Goal: Information Seeking & Learning: Learn about a topic

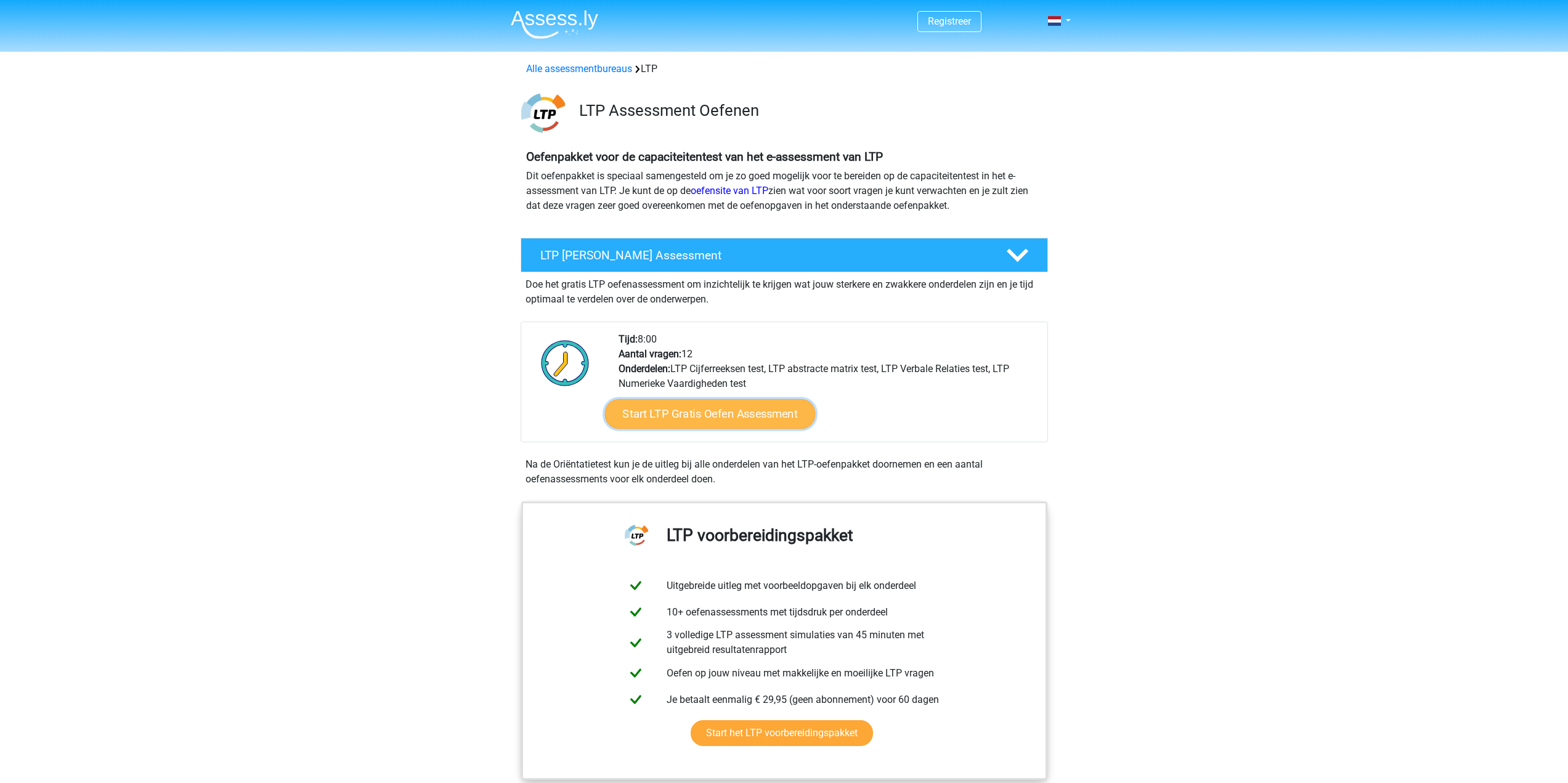
click at [684, 414] on link "Start LTP Gratis Oefen Assessment" at bounding box center [709, 414] width 211 height 29
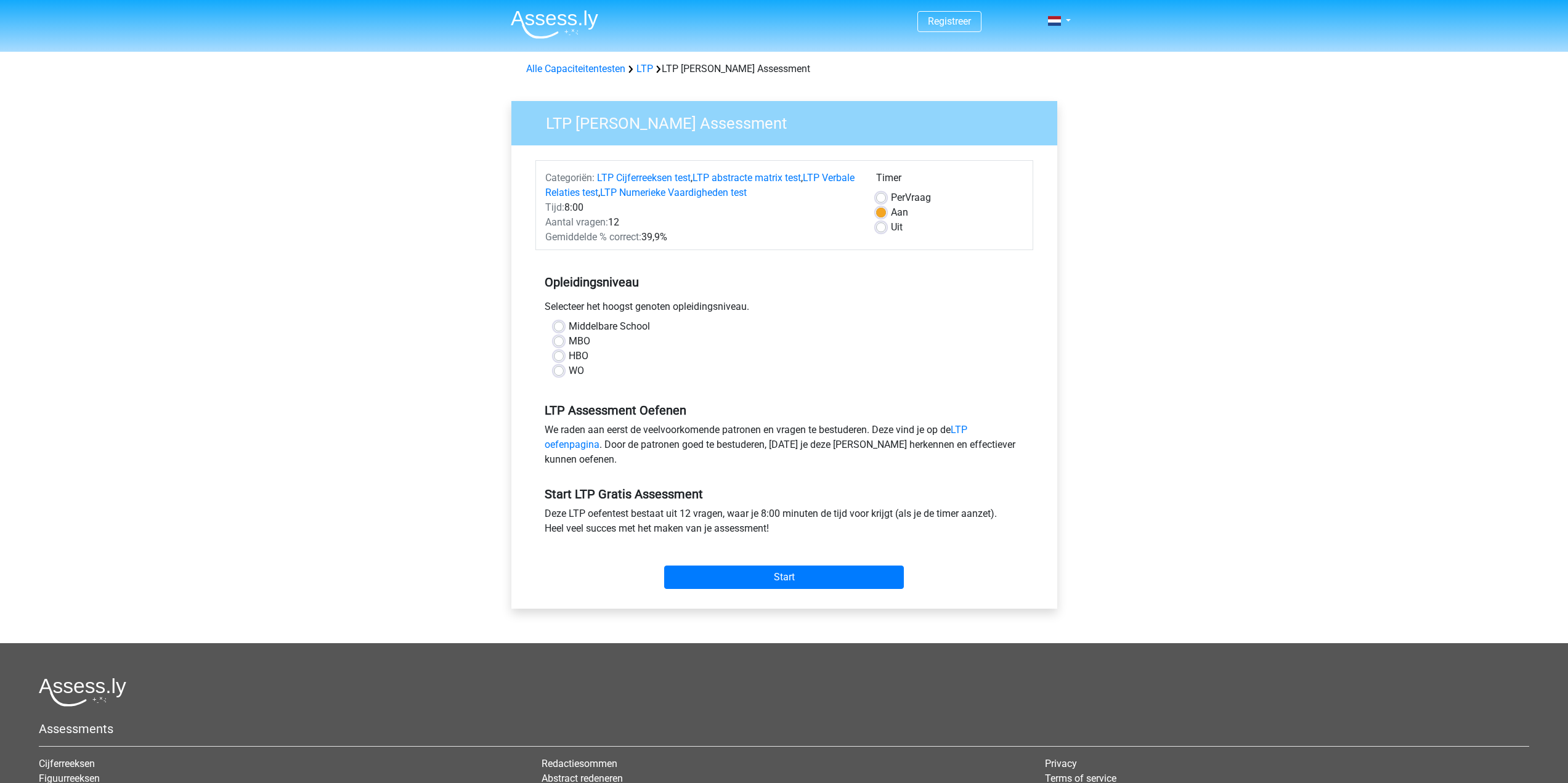
click at [572, 336] on label "MBO" at bounding box center [580, 341] width 21 height 15
click at [564, 336] on input "MBO" at bounding box center [559, 340] width 10 height 12
radio input "true"
drag, startPoint x: 756, startPoint y: 570, endPoint x: 777, endPoint y: 443, distance: 128.7
click at [774, 445] on form "Categoriën: LTP Cijferreeksen test , LTP abstracte matrix test , LTP Verbale Re…" at bounding box center [784, 377] width 498 height 434
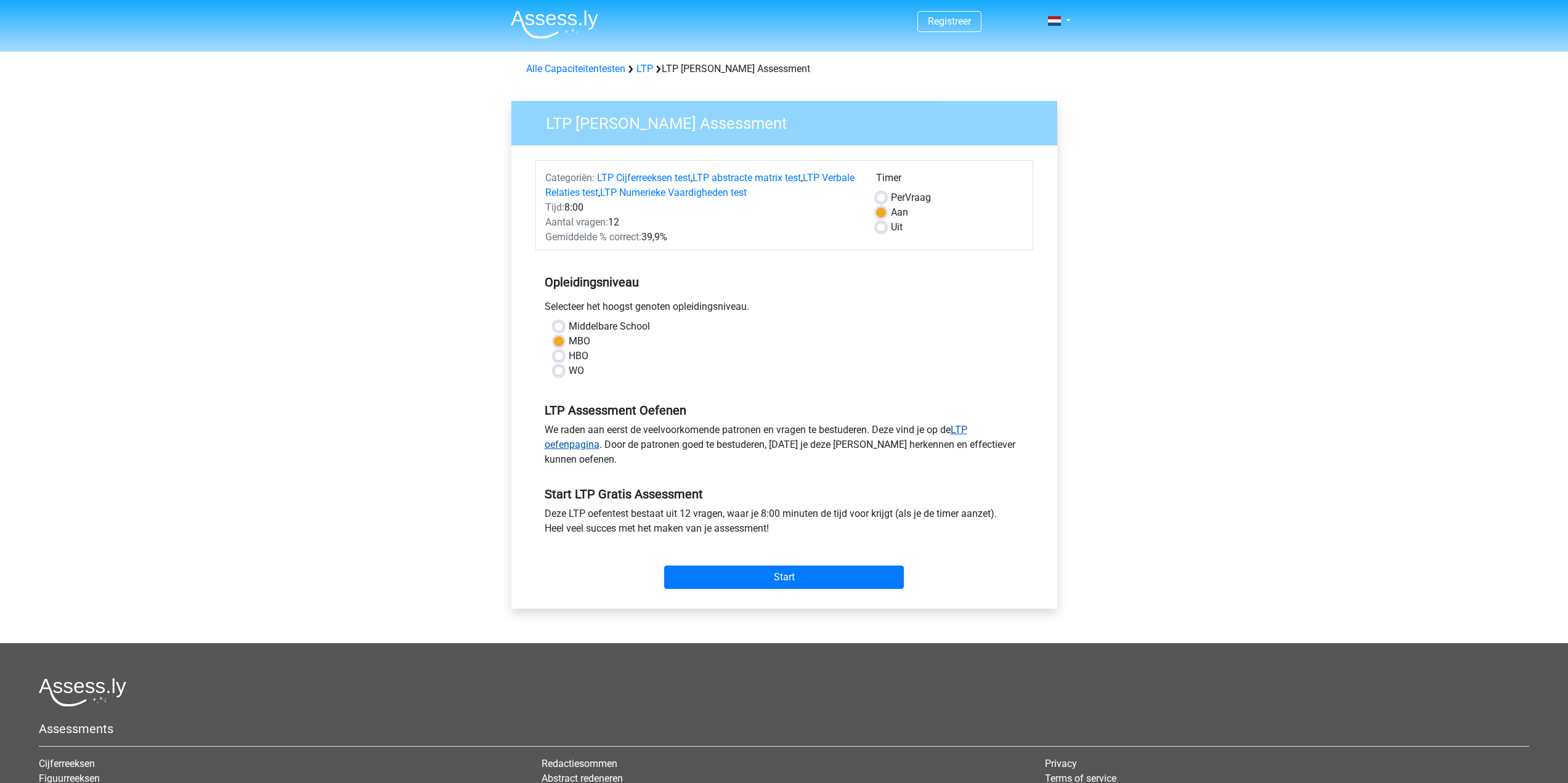
click at [968, 428] on link "LTP oefenpagina" at bounding box center [756, 437] width 423 height 26
click at [757, 579] on input "Start" at bounding box center [784, 577] width 240 height 24
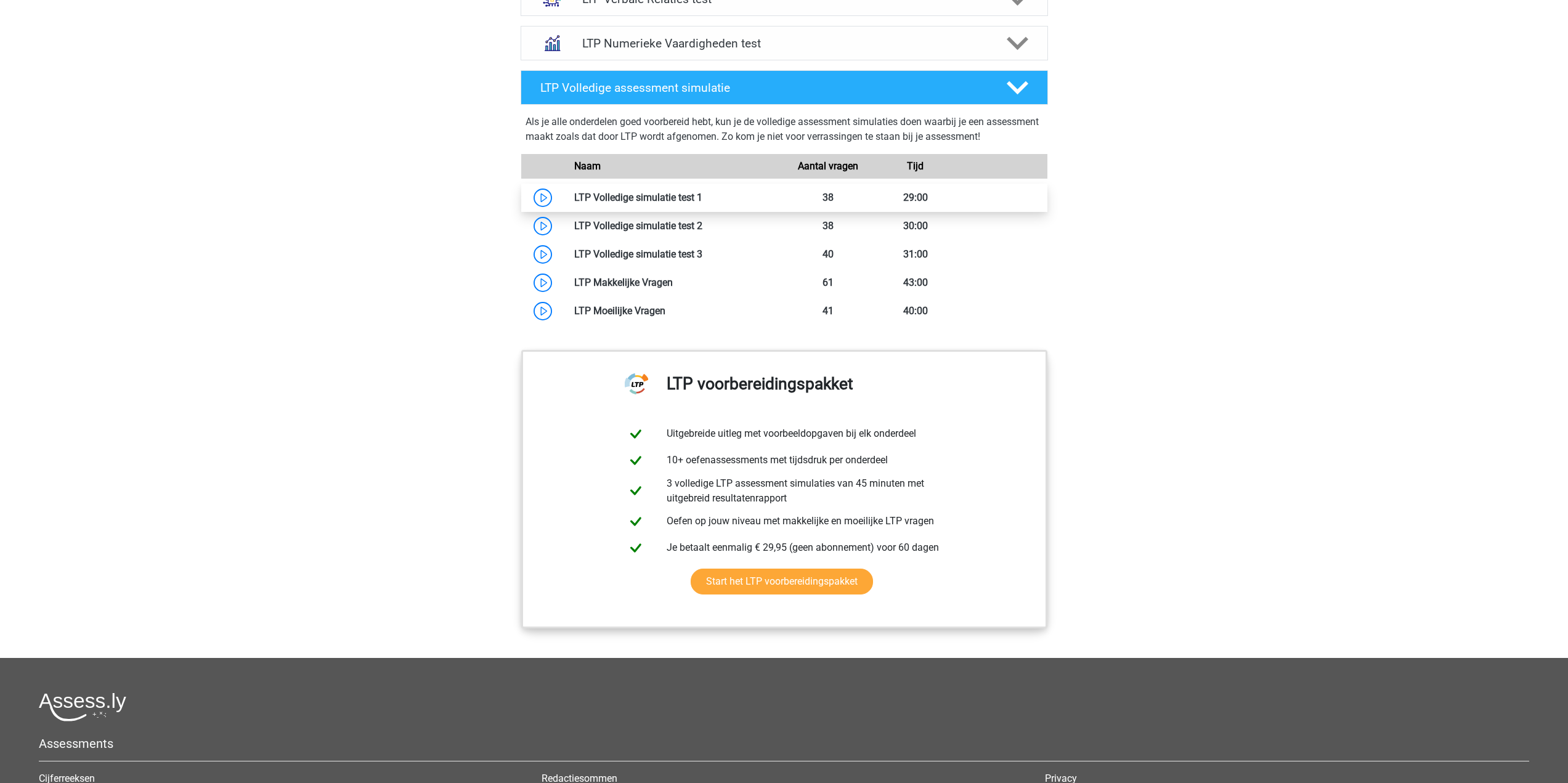
scroll to position [924, 0]
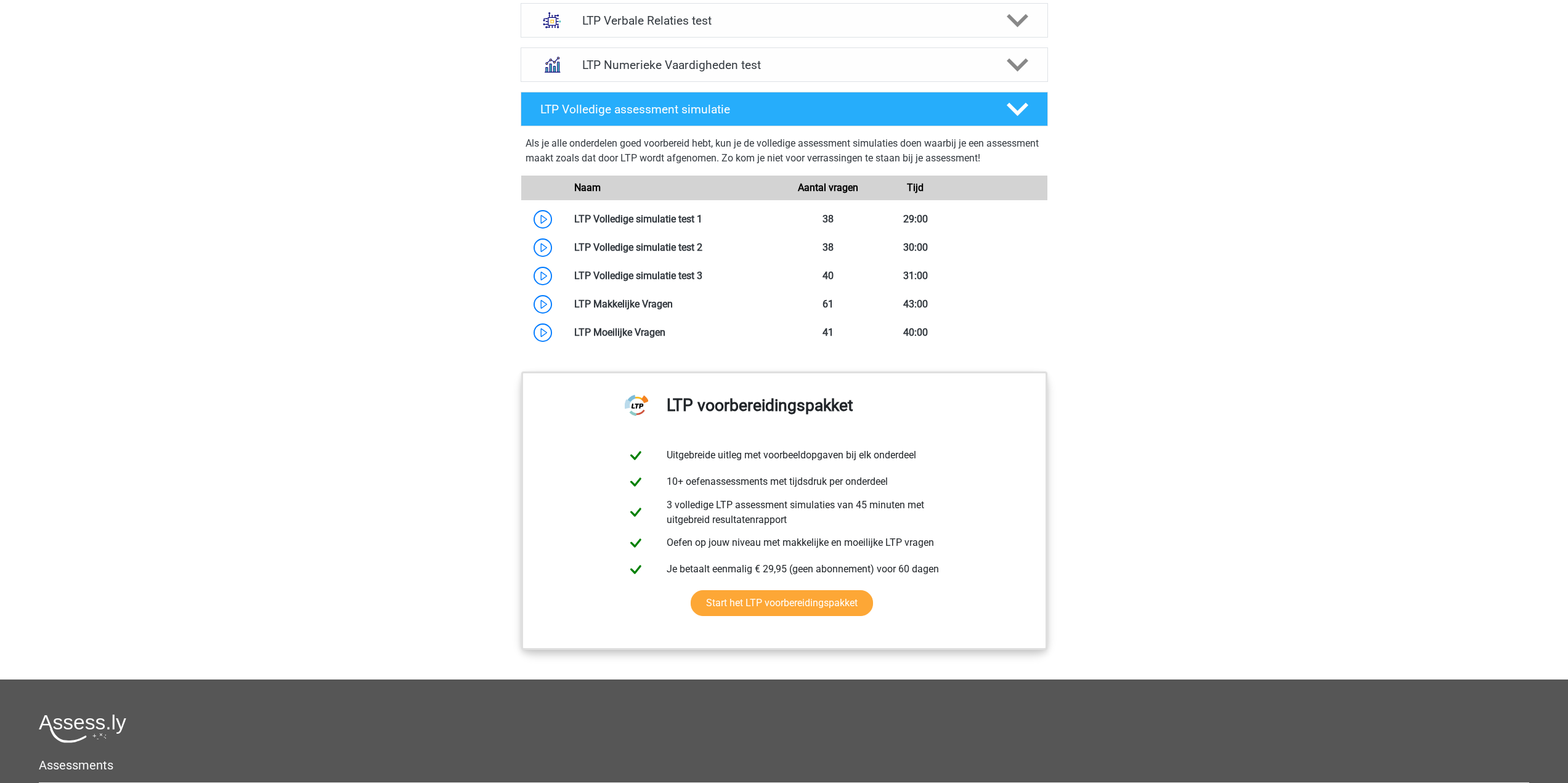
drag, startPoint x: 562, startPoint y: 134, endPoint x: 1045, endPoint y: 163, distance: 483.9
click at [1045, 163] on div "Als je alle onderdelen goed voorbereid hebt, kun je de volledige assessment sim…" at bounding box center [784, 239] width 537 height 216
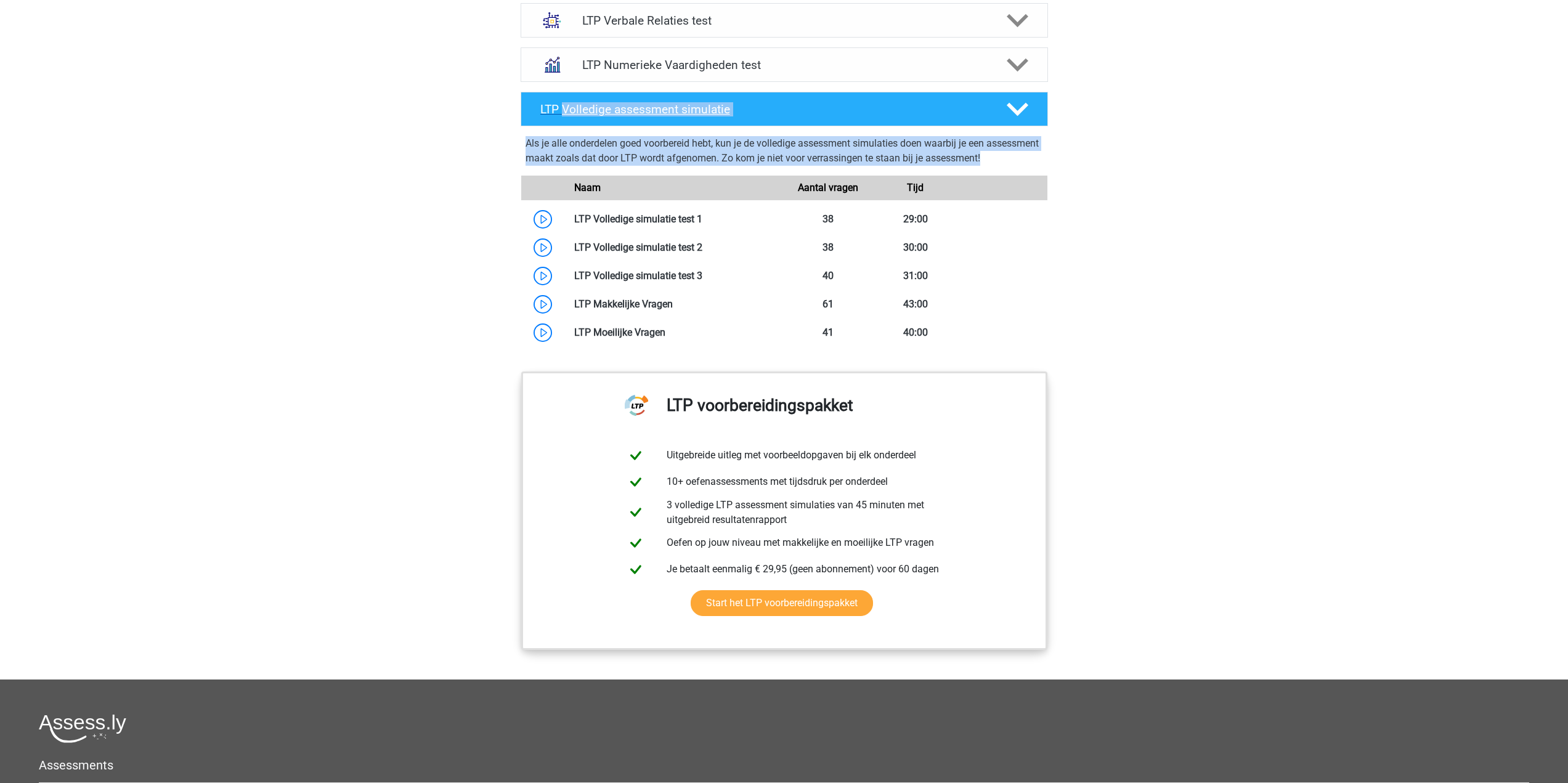
drag, startPoint x: 1045, startPoint y: 163, endPoint x: 606, endPoint y: 117, distance: 441.4
click at [606, 117] on div "LTP Volledige assessment simulatie Als je alle onderdelen goed voorbereid hebt,…" at bounding box center [784, 227] width 556 height 270
click at [585, 133] on div "Als je alle onderdelen goed voorbereid hebt, kun je de volledige assessment sim…" at bounding box center [784, 239] width 537 height 216
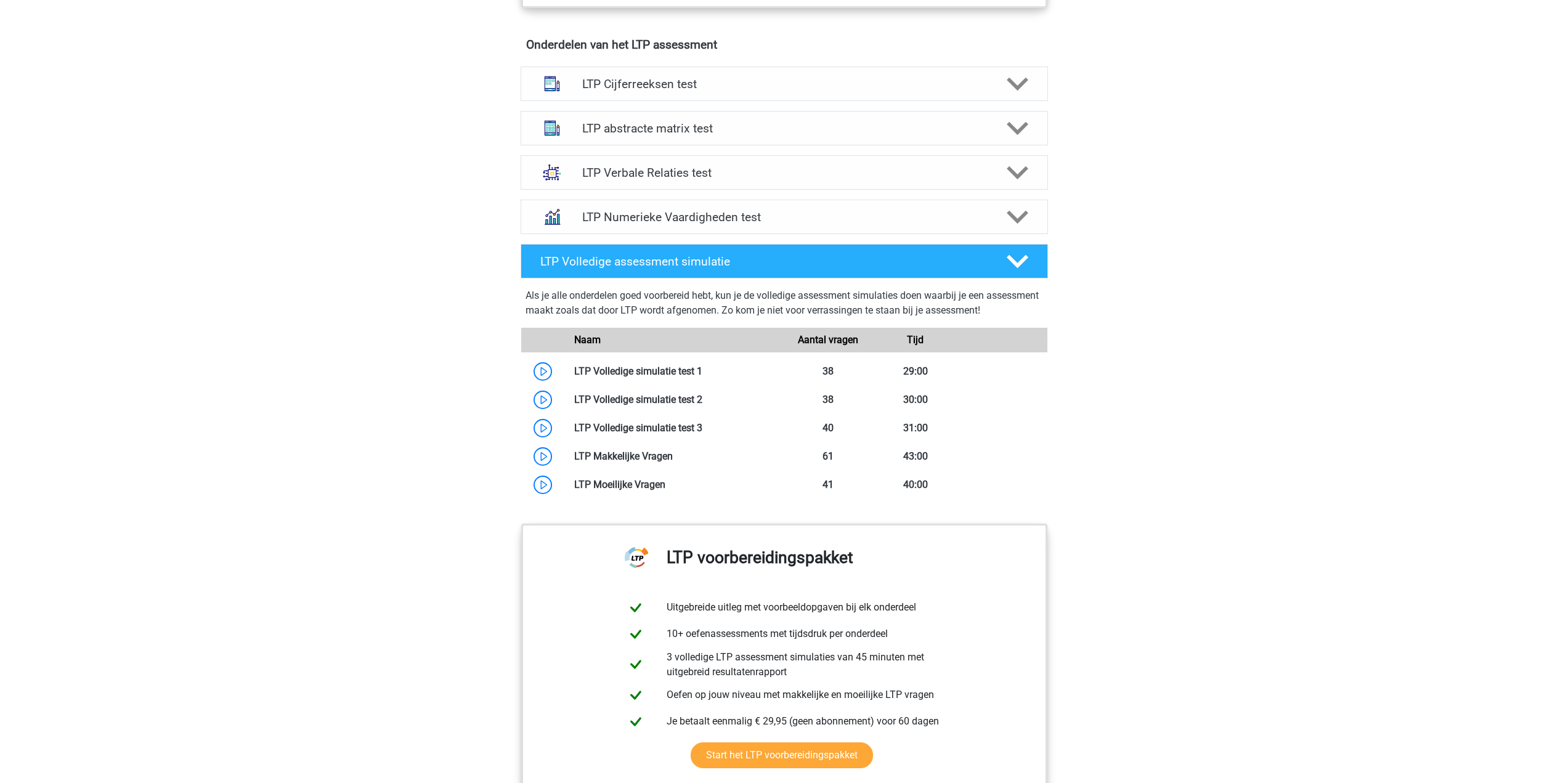
scroll to position [739, 0]
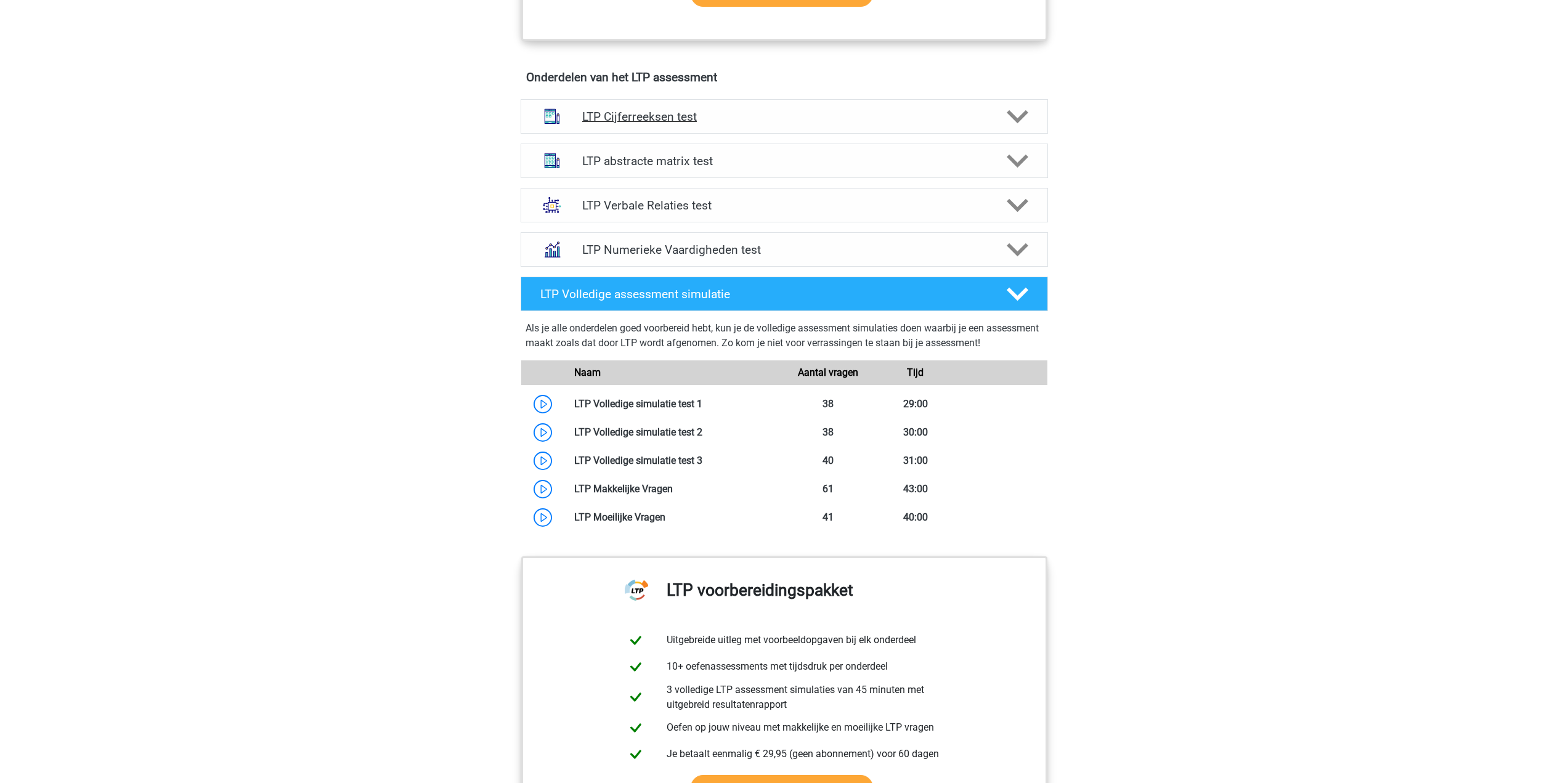
click at [1022, 125] on icon at bounding box center [1018, 117] width 21 height 21
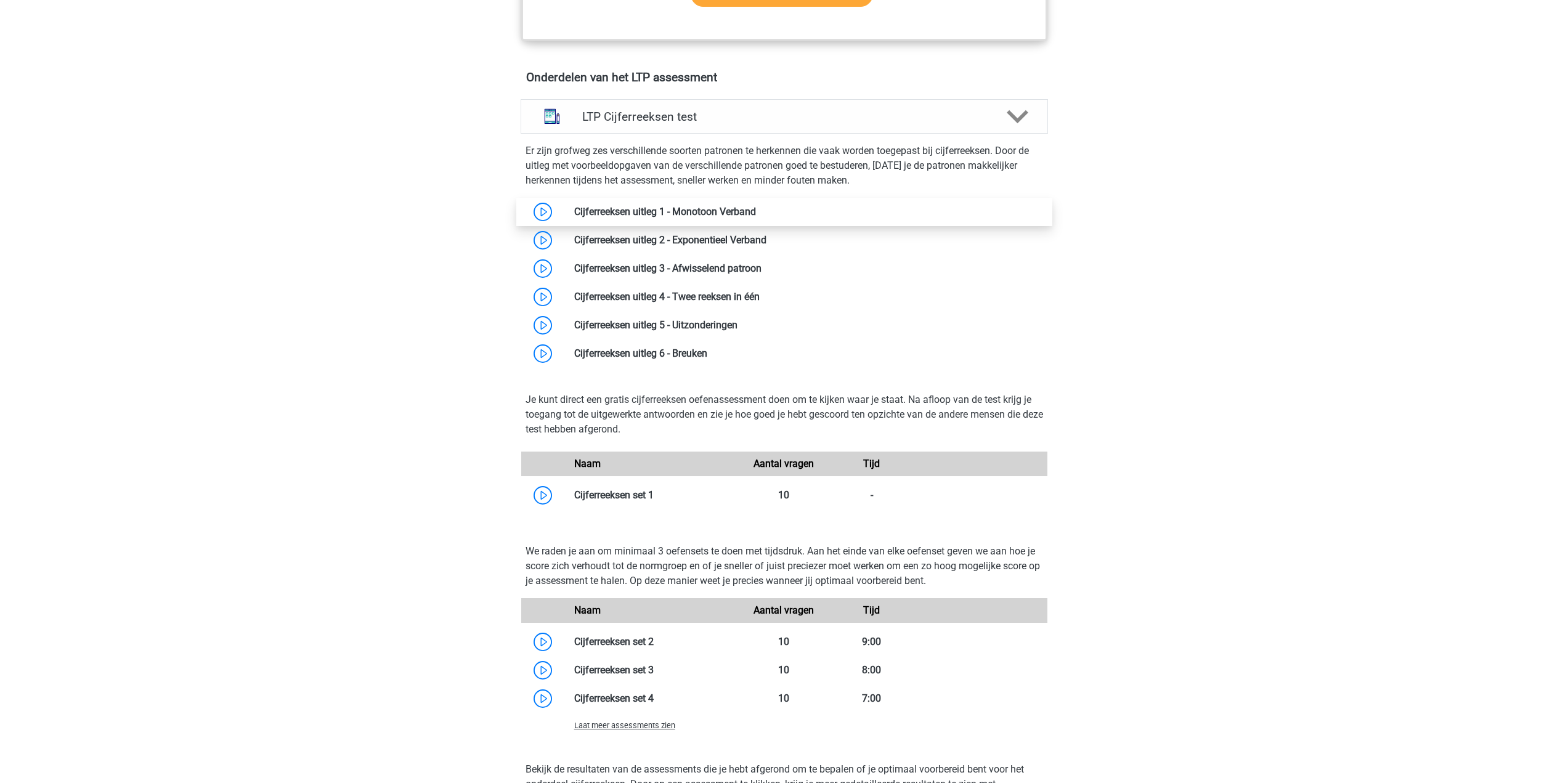
click at [756, 207] on link at bounding box center [756, 211] width 0 height 11
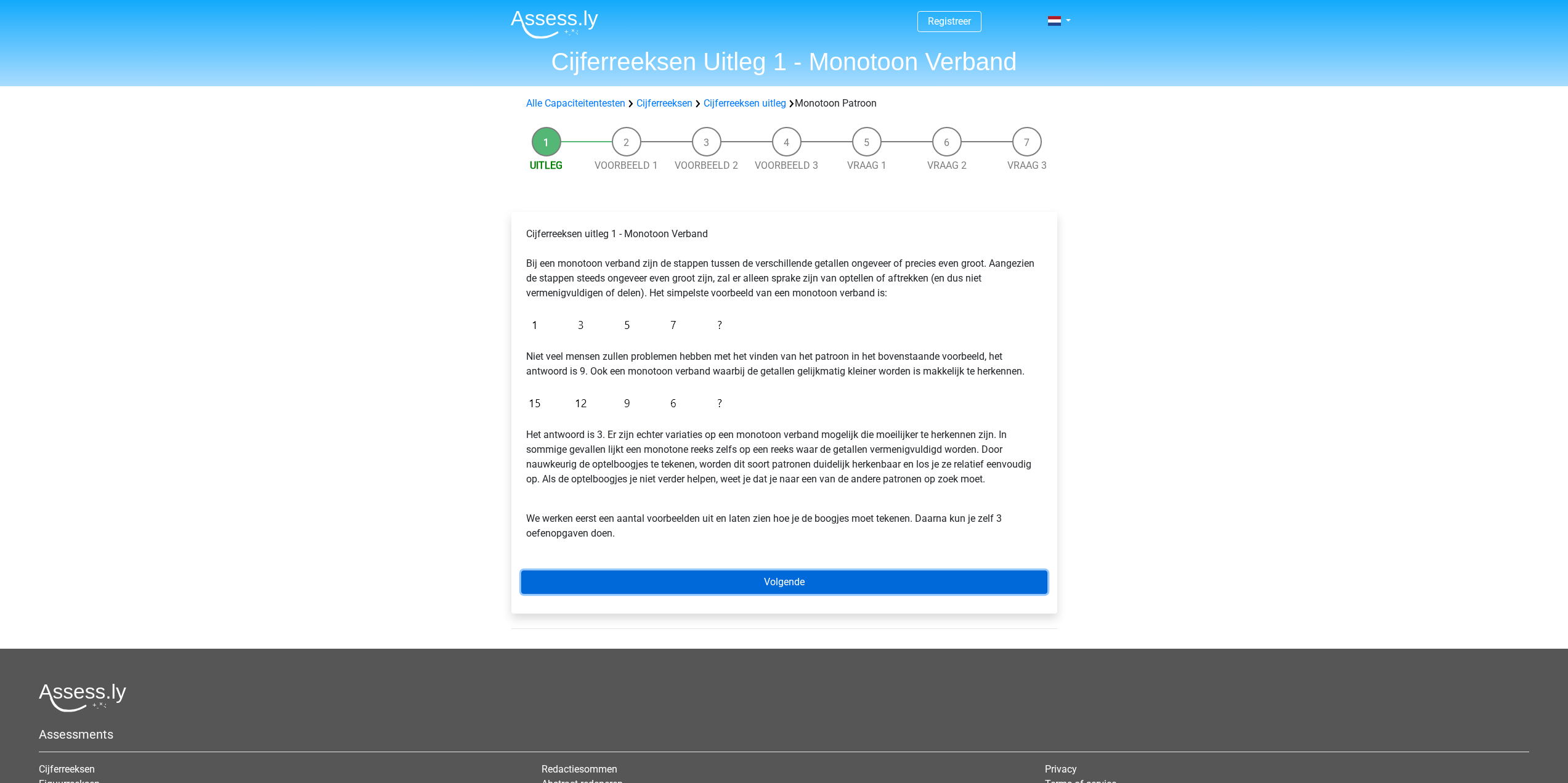
click at [824, 588] on link "Volgende" at bounding box center [784, 582] width 526 height 24
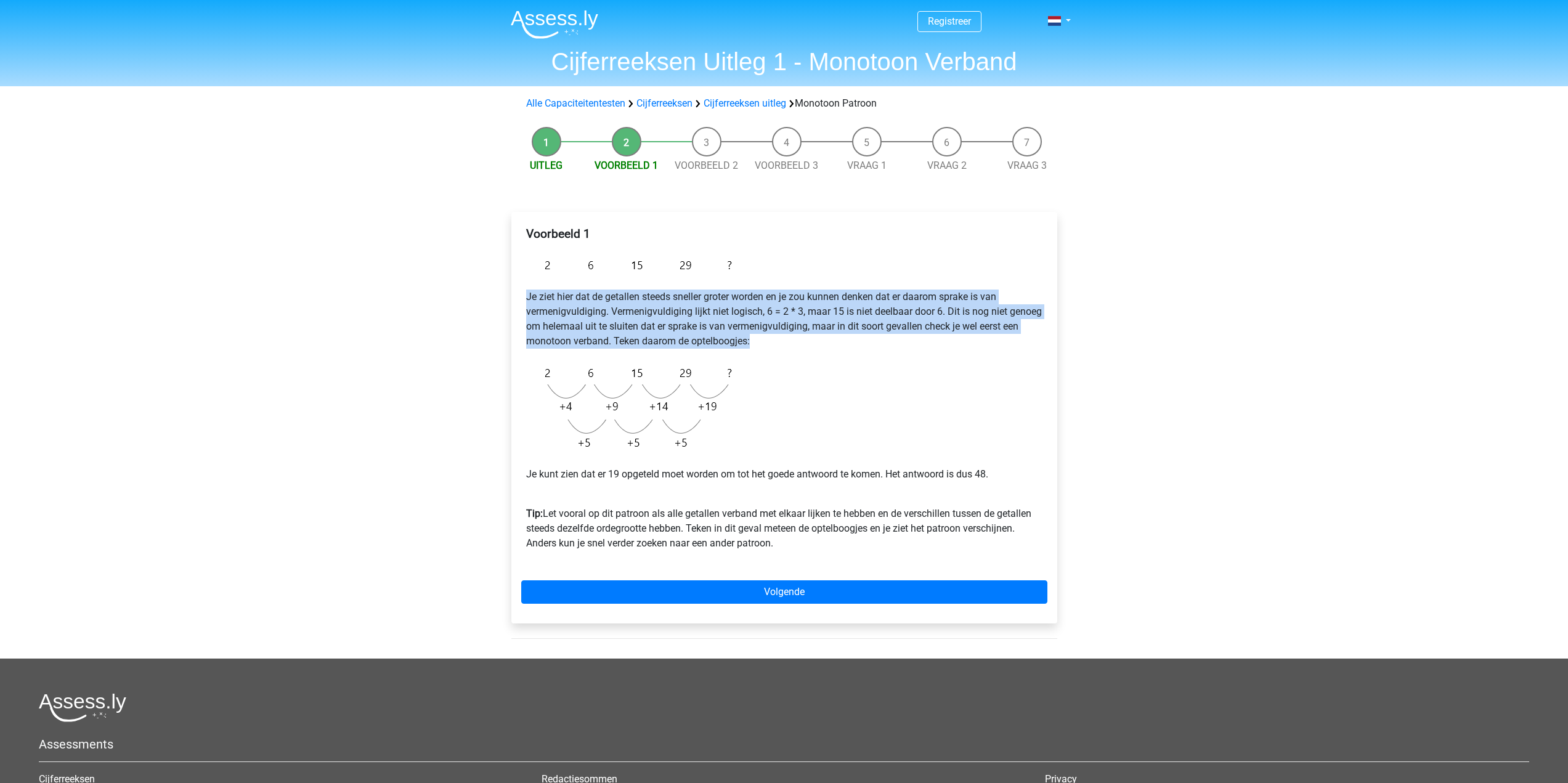
drag, startPoint x: 522, startPoint y: 298, endPoint x: 899, endPoint y: 343, distance: 379.7
click at [899, 343] on div "Voorbeeld 1 Je ziet hier dat de getallen steeds sneller groter worden en je zou…" at bounding box center [784, 394] width 526 height 344
click at [899, 343] on p "Je ziet hier dat de getallen steeds sneller groter worden en je zou kunnen denk…" at bounding box center [784, 319] width 517 height 59
drag, startPoint x: 846, startPoint y: 338, endPoint x: 508, endPoint y: 291, distance: 341.3
click at [508, 291] on div "Voorbeeld 1 Je ziet hier dat de getallen steeds sneller groter worden en je zou…" at bounding box center [784, 423] width 566 height 472
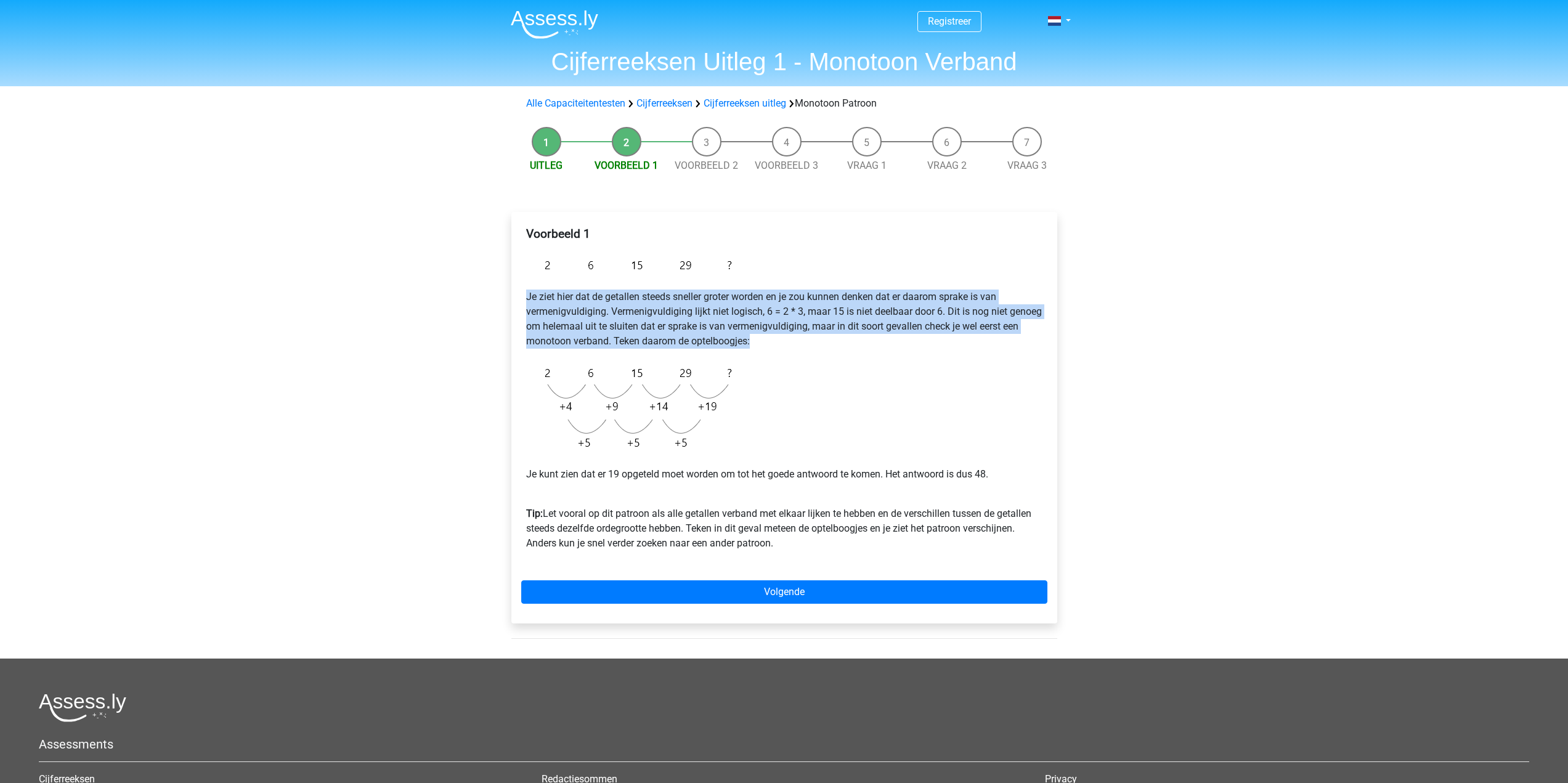
click at [577, 300] on p "Je ziet hier dat de getallen steeds sneller groter worden en je zou kunnen denk…" at bounding box center [784, 319] width 517 height 59
drag, startPoint x: 542, startPoint y: 291, endPoint x: 830, endPoint y: 335, distance: 291.3
click at [830, 335] on p "Je ziet hier dat de getallen steeds sneller groter worden en je zou kunnen denk…" at bounding box center [784, 319] width 517 height 59
drag, startPoint x: 788, startPoint y: 345, endPoint x: 512, endPoint y: 298, distance: 280.0
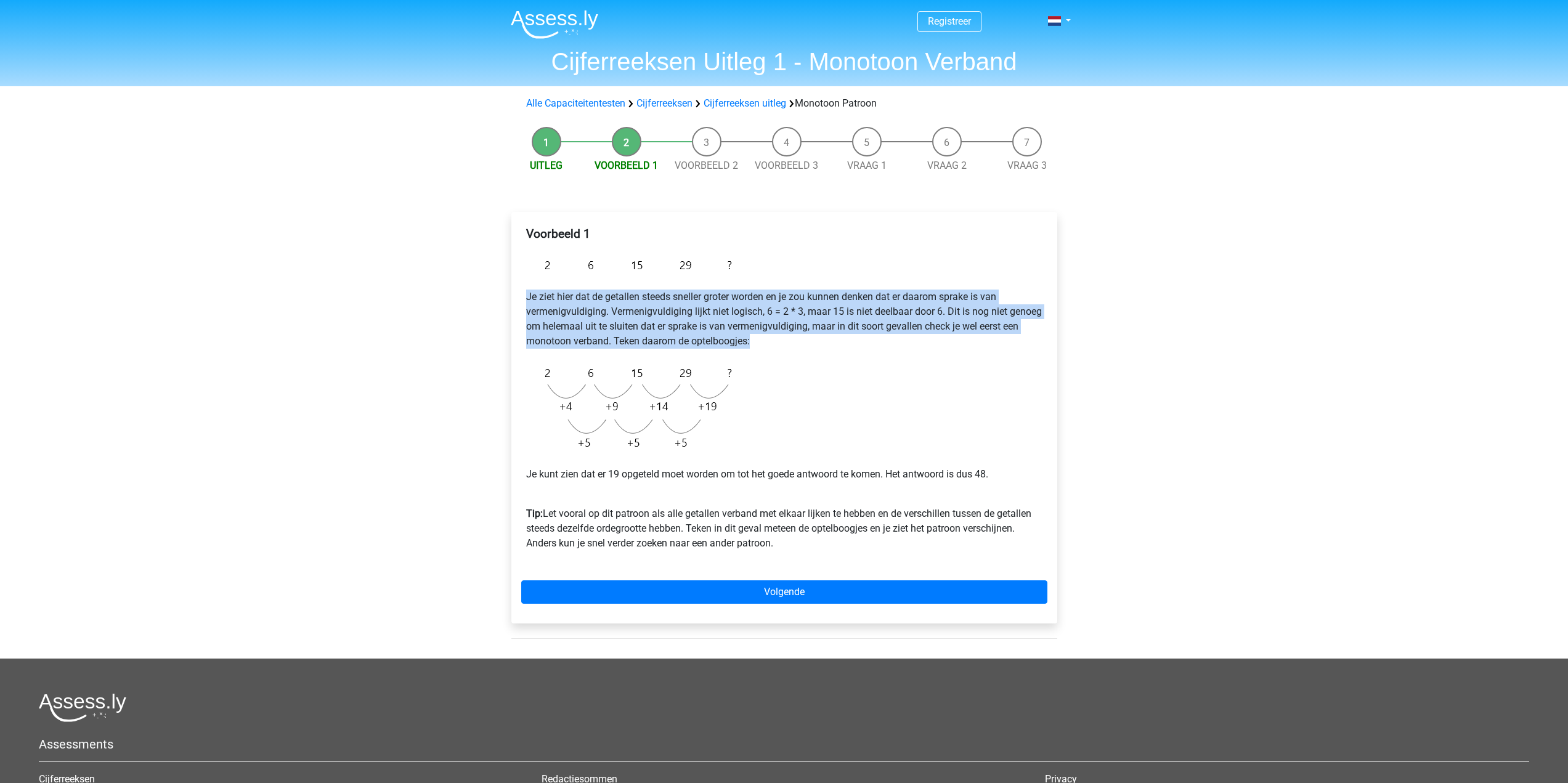
click at [512, 298] on div "Voorbeeld 1 Je ziet hier dat de getallen steeds sneller groter worden en je zou…" at bounding box center [784, 418] width 546 height 412
click at [527, 298] on p "Je ziet hier dat de getallen steeds sneller groter worden en je zou kunnen denk…" at bounding box center [784, 319] width 517 height 59
drag, startPoint x: 523, startPoint y: 291, endPoint x: 849, endPoint y: 339, distance: 329.5
click at [849, 339] on div "Voorbeeld 1 Je ziet hier dat de getallen steeds sneller groter worden en je zou…" at bounding box center [784, 394] width 526 height 344
click at [849, 339] on p "Je ziet hier dat de getallen steeds sneller groter worden en je zou kunnen denk…" at bounding box center [784, 319] width 517 height 59
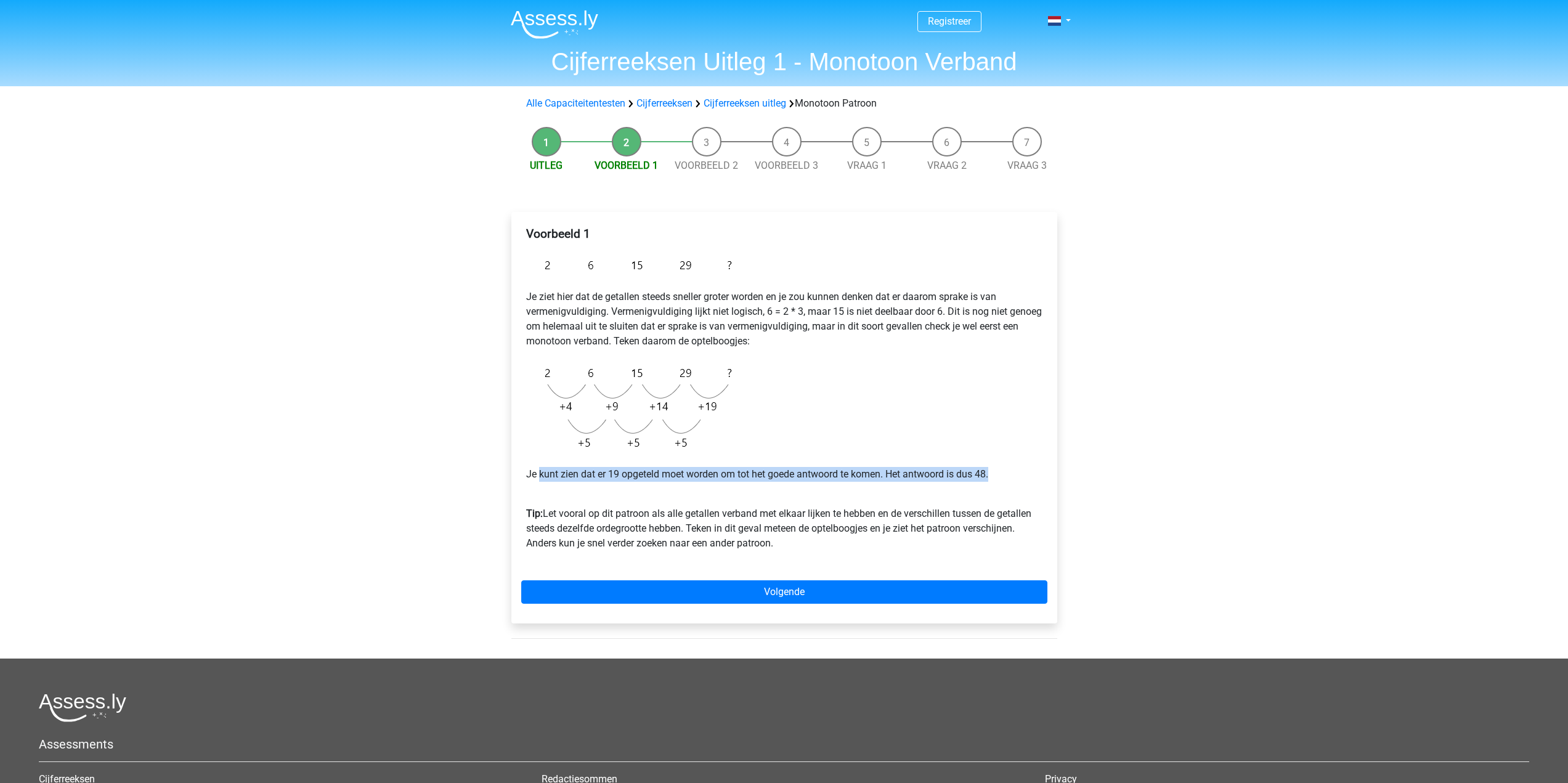
drag, startPoint x: 540, startPoint y: 471, endPoint x: 997, endPoint y: 470, distance: 457.0
click at [997, 470] on p "Je kunt zien dat er 19 opgeteld moet worden om tot het goede antwoord te komen.…" at bounding box center [784, 474] width 517 height 15
drag, startPoint x: 997, startPoint y: 470, endPoint x: 527, endPoint y: 476, distance: 470.0
click at [527, 476] on p "Je kunt zien dat er 19 opgeteld moet worden om tot het goede antwoord te komen.…" at bounding box center [784, 474] width 517 height 15
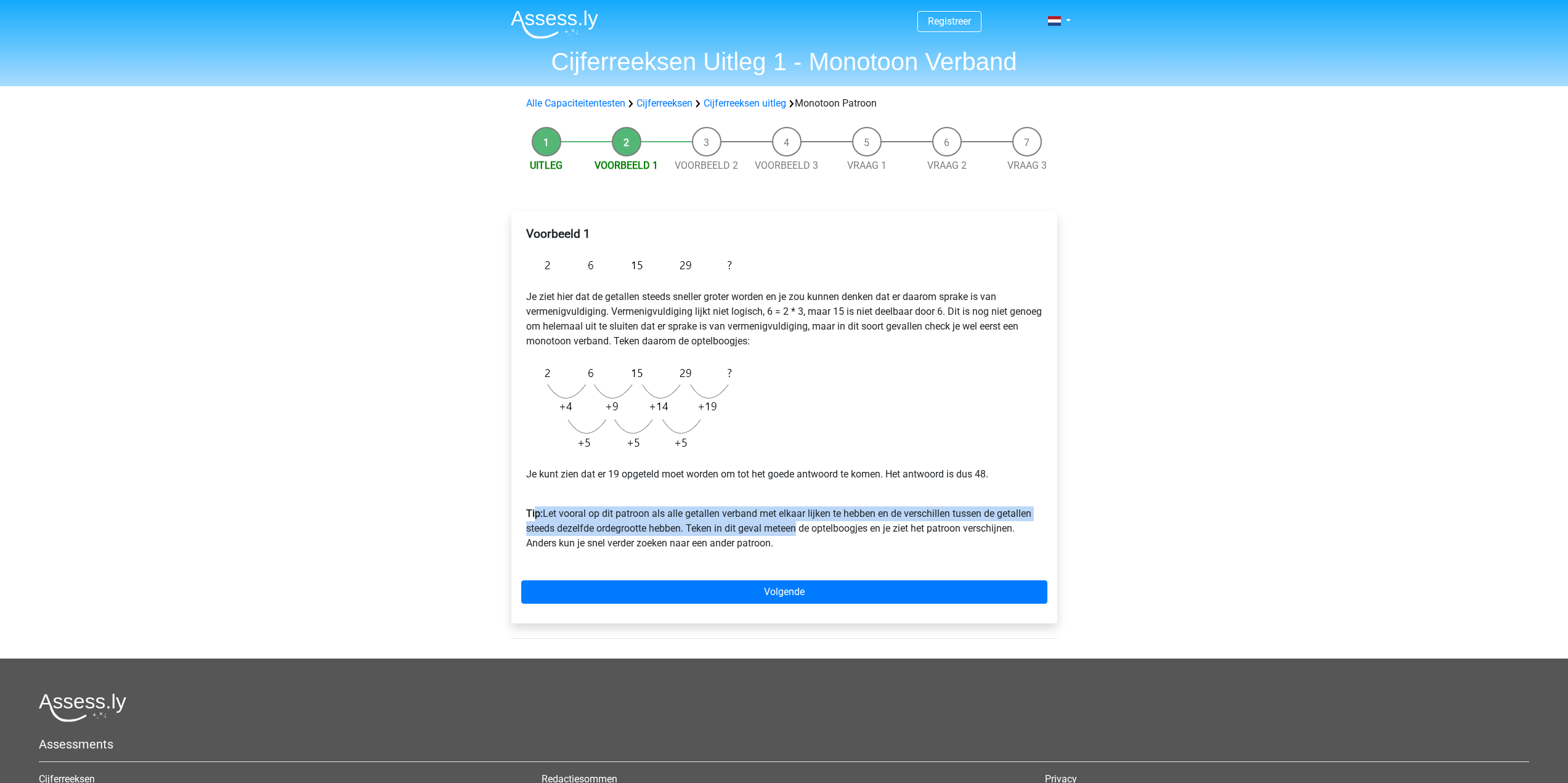
drag, startPoint x: 782, startPoint y: 532, endPoint x: 536, endPoint y: 512, distance: 246.8
click at [536, 512] on p "Tip: Let vooral op dit patroon als alle getallen verband met elkaar lijken te h…" at bounding box center [784, 521] width 517 height 59
click at [536, 512] on b "Tip:" at bounding box center [534, 513] width 16 height 11
drag, startPoint x: 547, startPoint y: 510, endPoint x: 801, endPoint y: 544, distance: 256.3
click at [801, 544] on p "Tip: Let vooral op dit patroon als alle getallen verband met elkaar lijken te h…" at bounding box center [784, 521] width 517 height 59
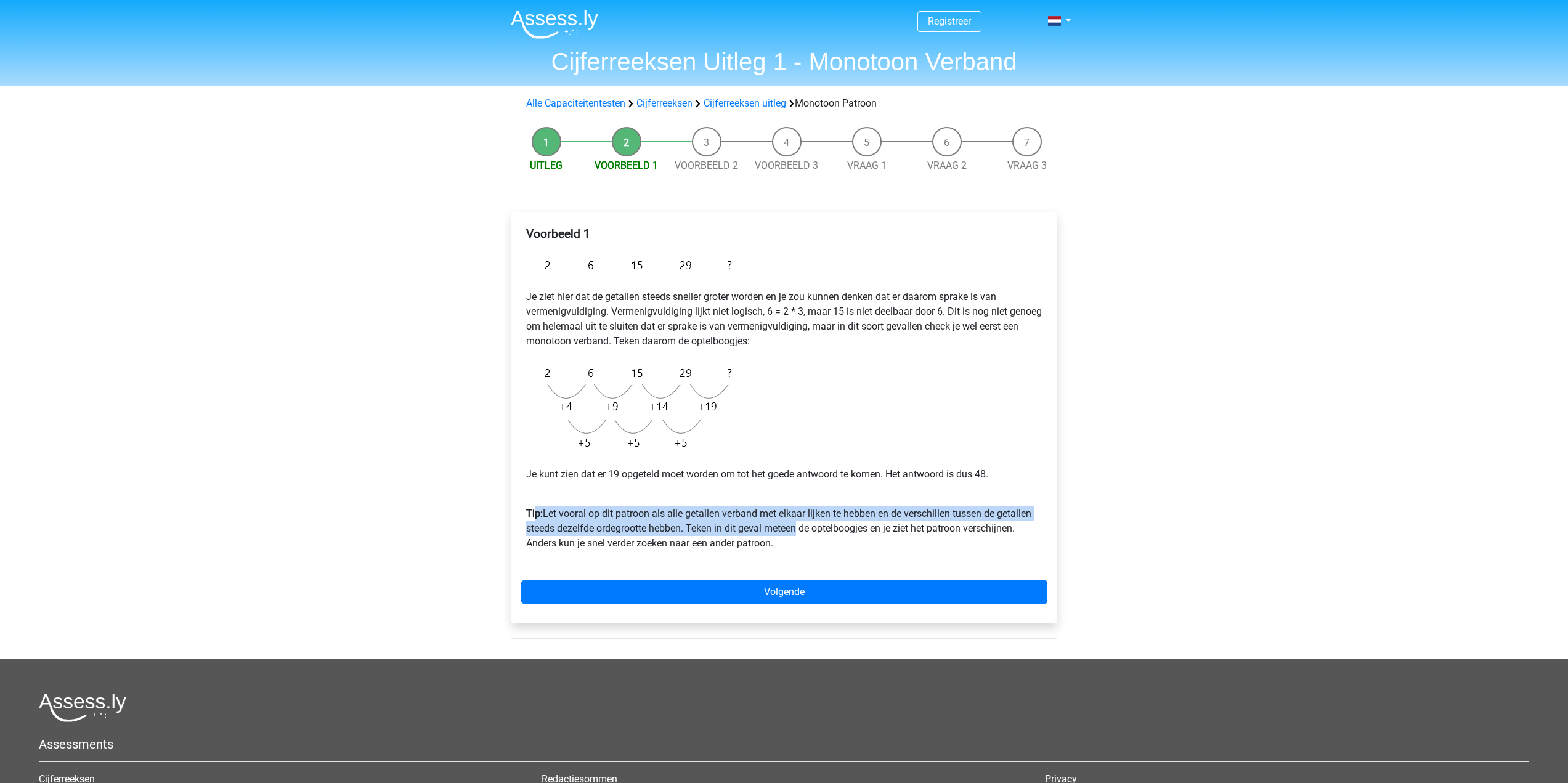
click at [801, 544] on p "Tip: Let vooral op dit patroon als alle getallen verband met elkaar lijken te h…" at bounding box center [784, 521] width 517 height 59
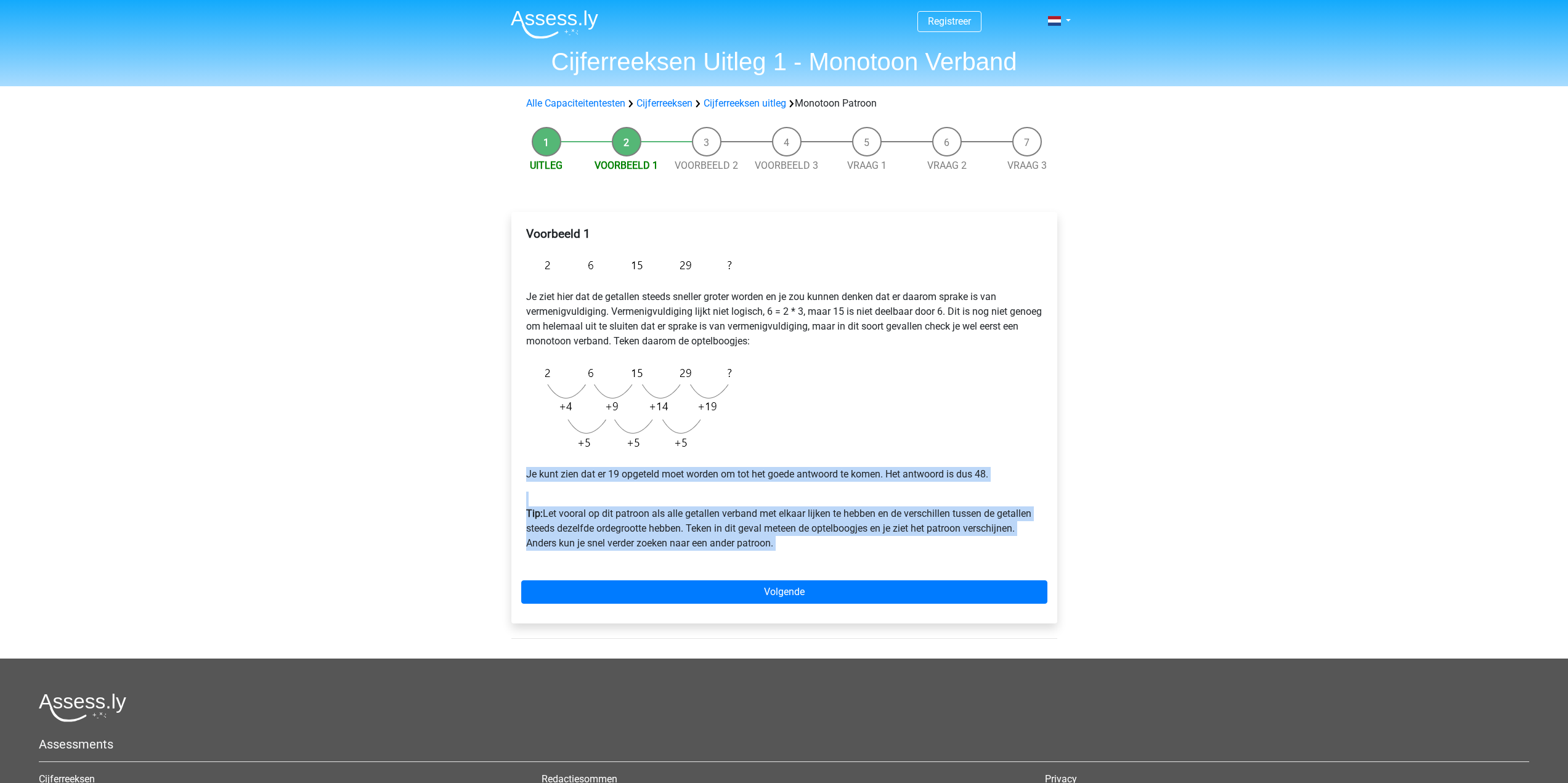
drag, startPoint x: 801, startPoint y: 544, endPoint x: 506, endPoint y: 472, distance: 303.7
click at [506, 472] on div "Voorbeeld 1 Je ziet hier dat de getallen steeds sneller groter worden en je zou…" at bounding box center [784, 423] width 566 height 472
click at [752, 518] on p "Tip: Let vooral op dit patroon als alle getallen verband met elkaar lijken te h…" at bounding box center [784, 521] width 517 height 59
drag, startPoint x: 826, startPoint y: 545, endPoint x: 535, endPoint y: 460, distance: 303.2
click at [535, 460] on div "Voorbeeld 1 Je ziet hier dat de getallen steeds sneller groter worden en je zou…" at bounding box center [784, 394] width 526 height 344
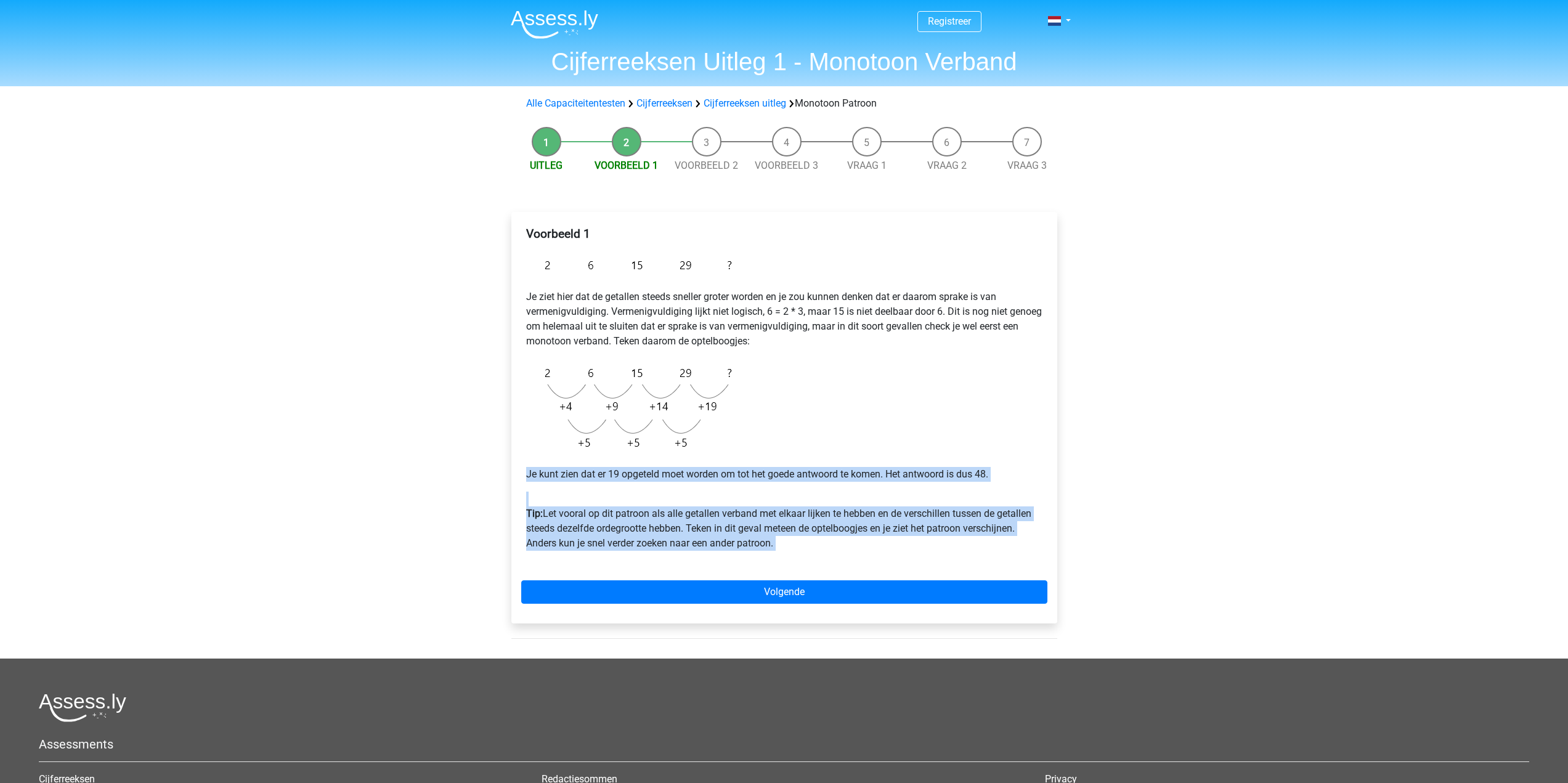
click at [707, 512] on p "Tip: Let vooral op dit patroon als alle getallen verband met elkaar lijken te h…" at bounding box center [784, 521] width 517 height 59
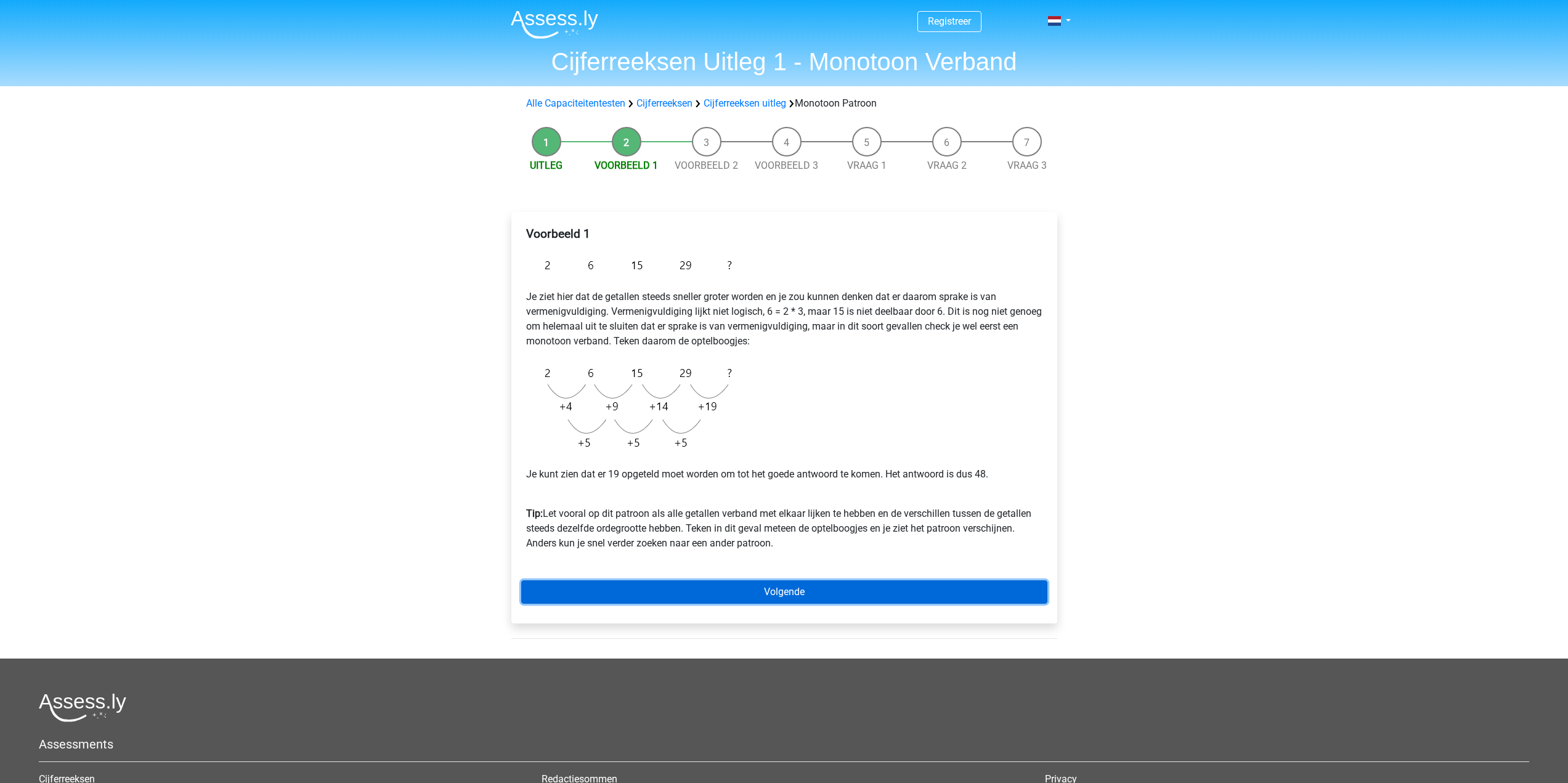
click at [794, 585] on link "Volgende" at bounding box center [784, 592] width 526 height 24
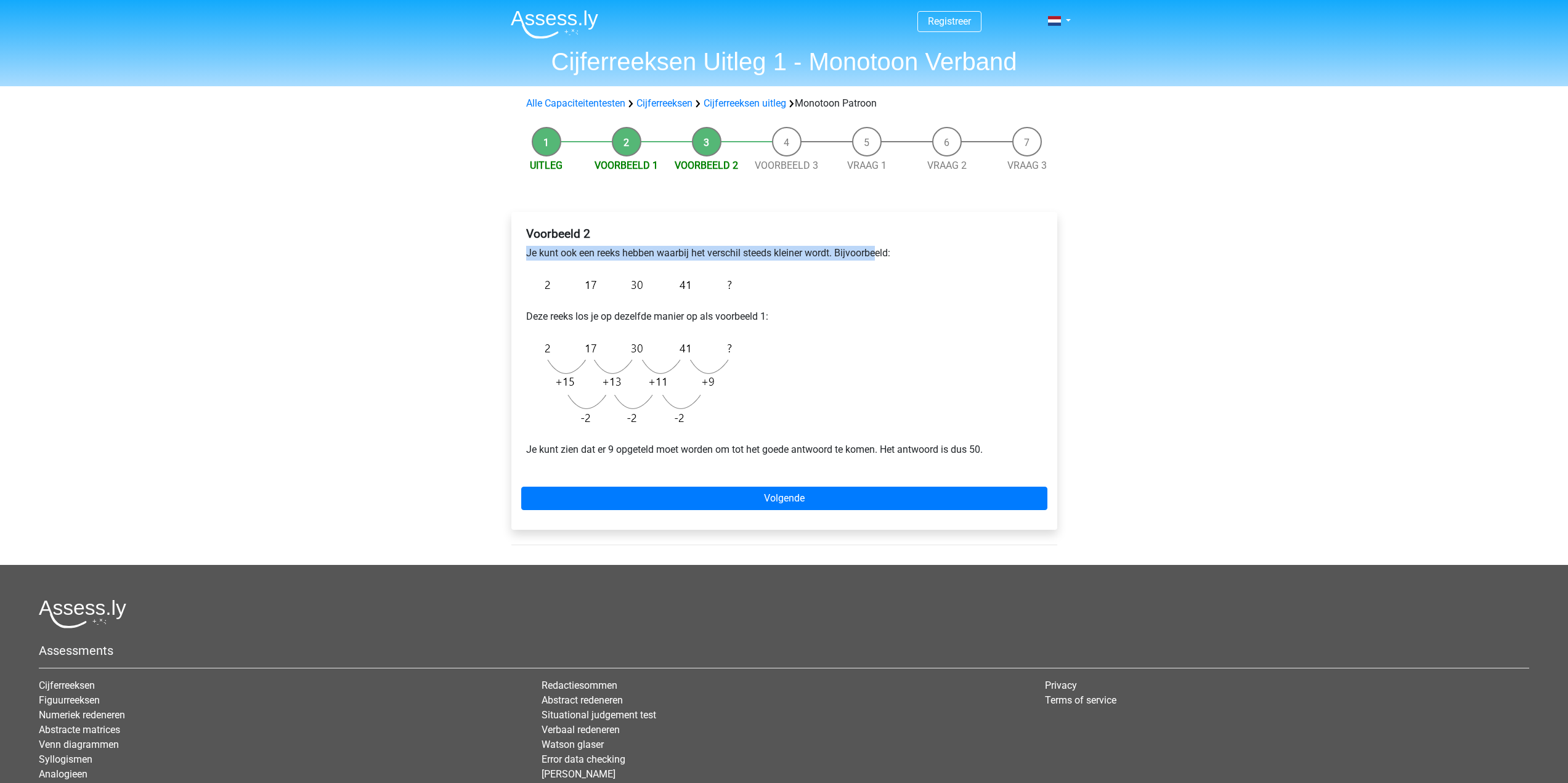
drag, startPoint x: 525, startPoint y: 250, endPoint x: 885, endPoint y: 247, distance: 360.0
click at [884, 247] on div "Voorbeeld 2 Je kunt ook een reeks hebben waarbij het verschil steeds kleiner wo…" at bounding box center [784, 347] width 526 height 251
click at [885, 247] on p "Je kunt ook een reeks hebben waarbij het verschil steeds kleiner wordt. Bijvoor…" at bounding box center [784, 253] width 517 height 15
drag, startPoint x: 550, startPoint y: 445, endPoint x: 742, endPoint y: 436, distance: 192.2
click at [740, 436] on div "Voorbeeld 2 Je kunt ook een reeks hebben waarbij het verschil steeds kleiner wo…" at bounding box center [784, 347] width 526 height 251
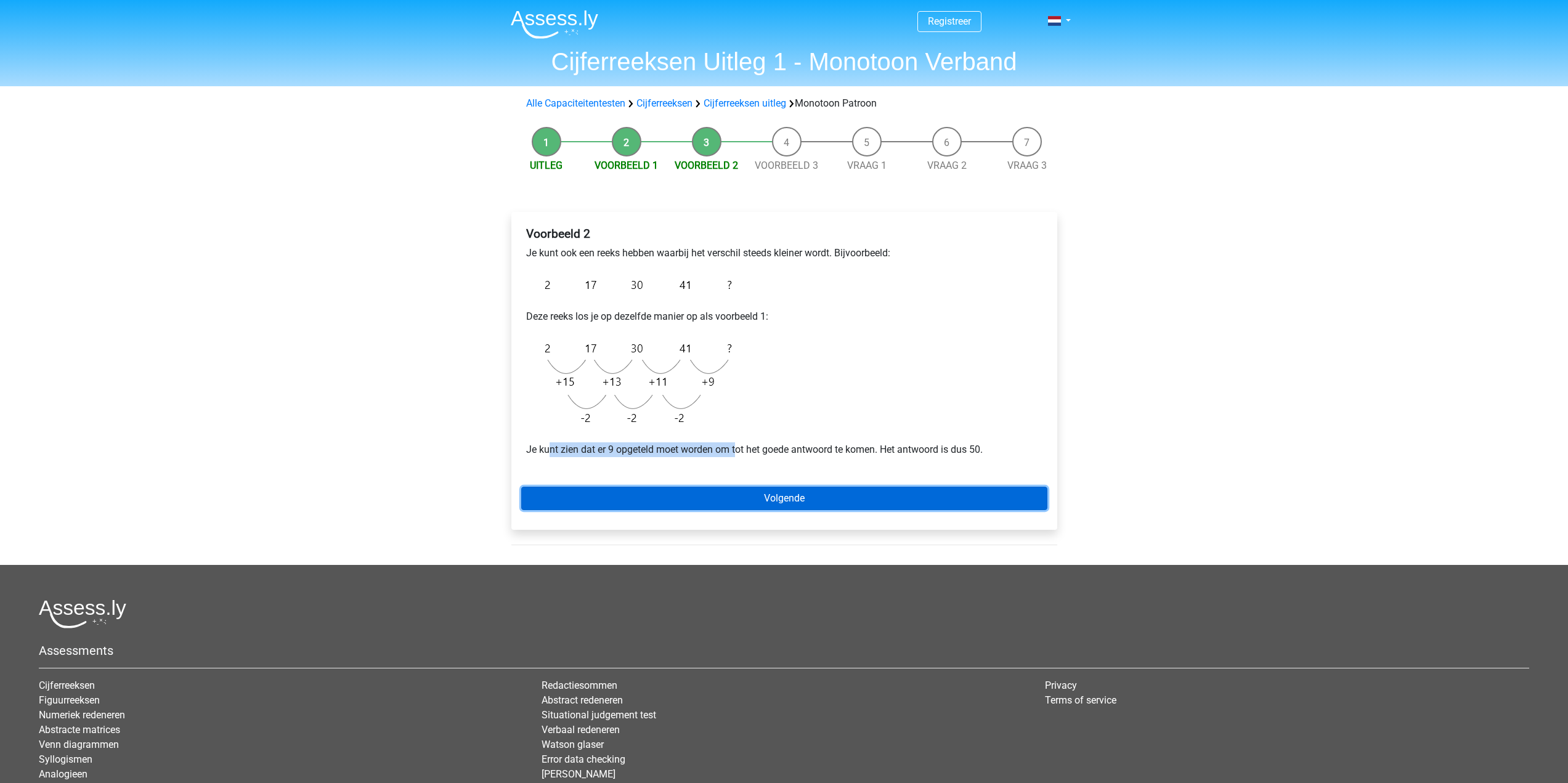
click at [834, 490] on link "Volgende" at bounding box center [784, 498] width 526 height 24
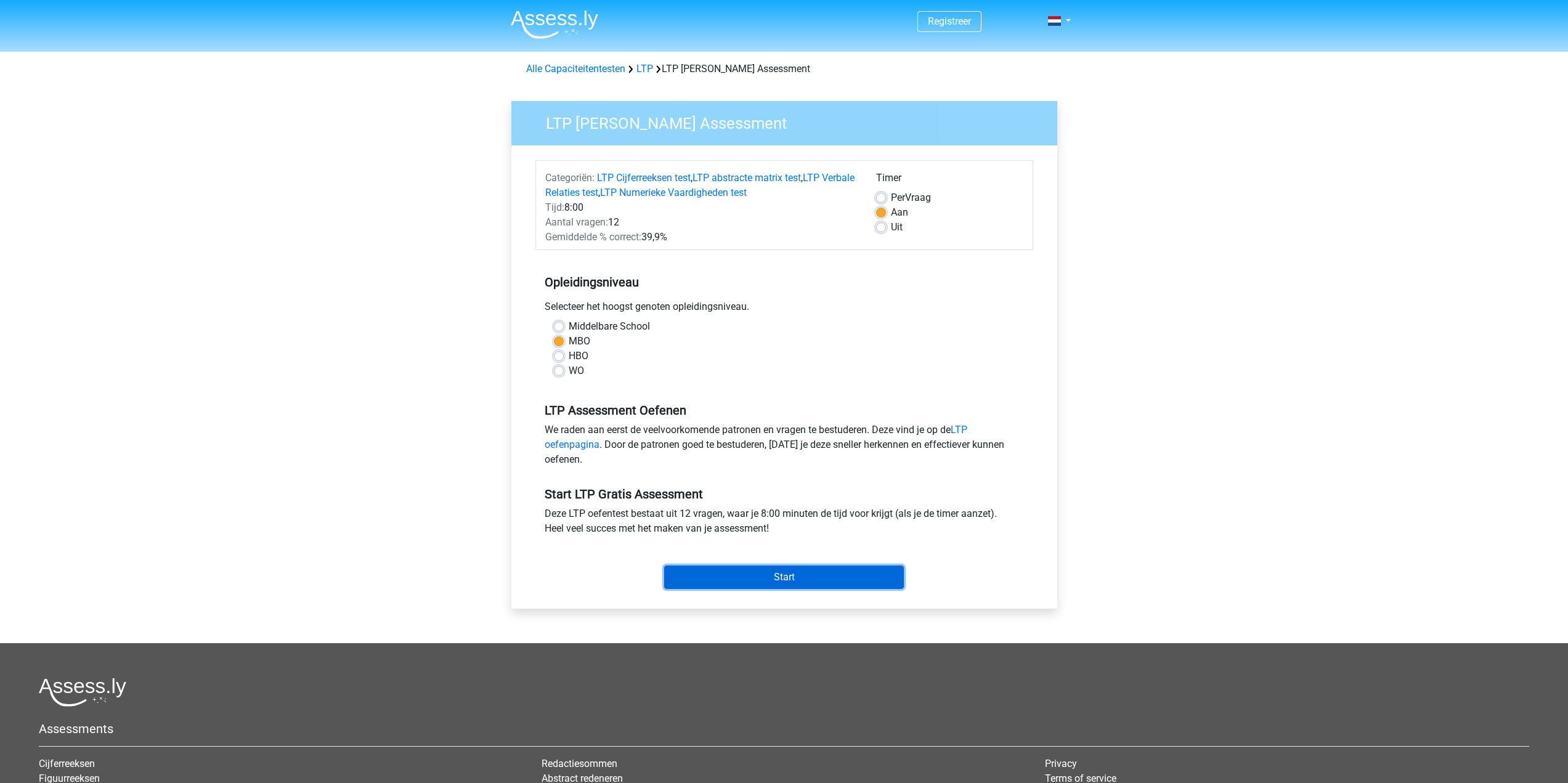
click at [864, 567] on input "Start" at bounding box center [784, 577] width 240 height 24
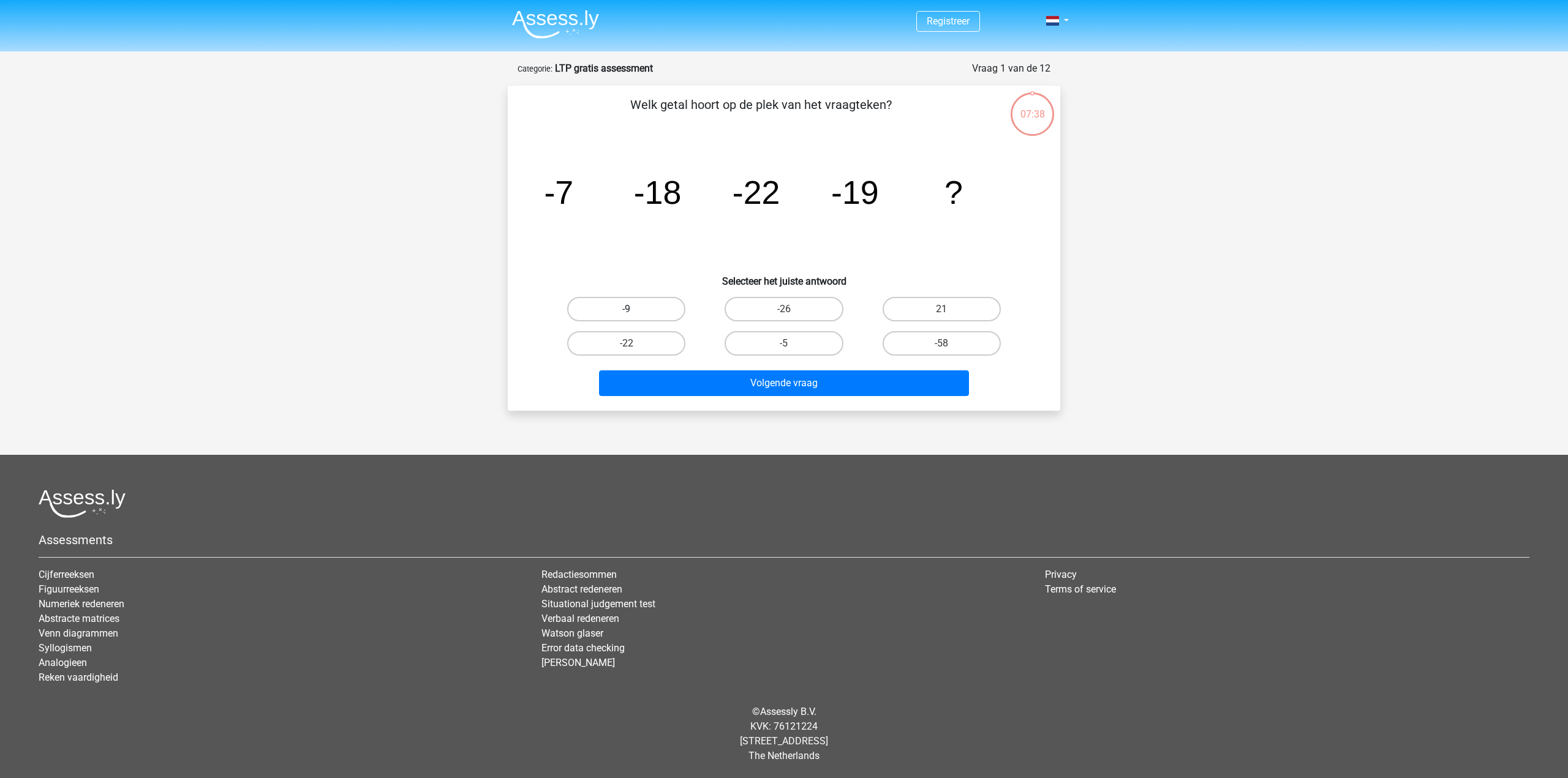
click at [655, 311] on label "-9" at bounding box center [626, 309] width 118 height 25
click at [635, 311] on input "-9" at bounding box center [630, 313] width 8 height 8
radio input "true"
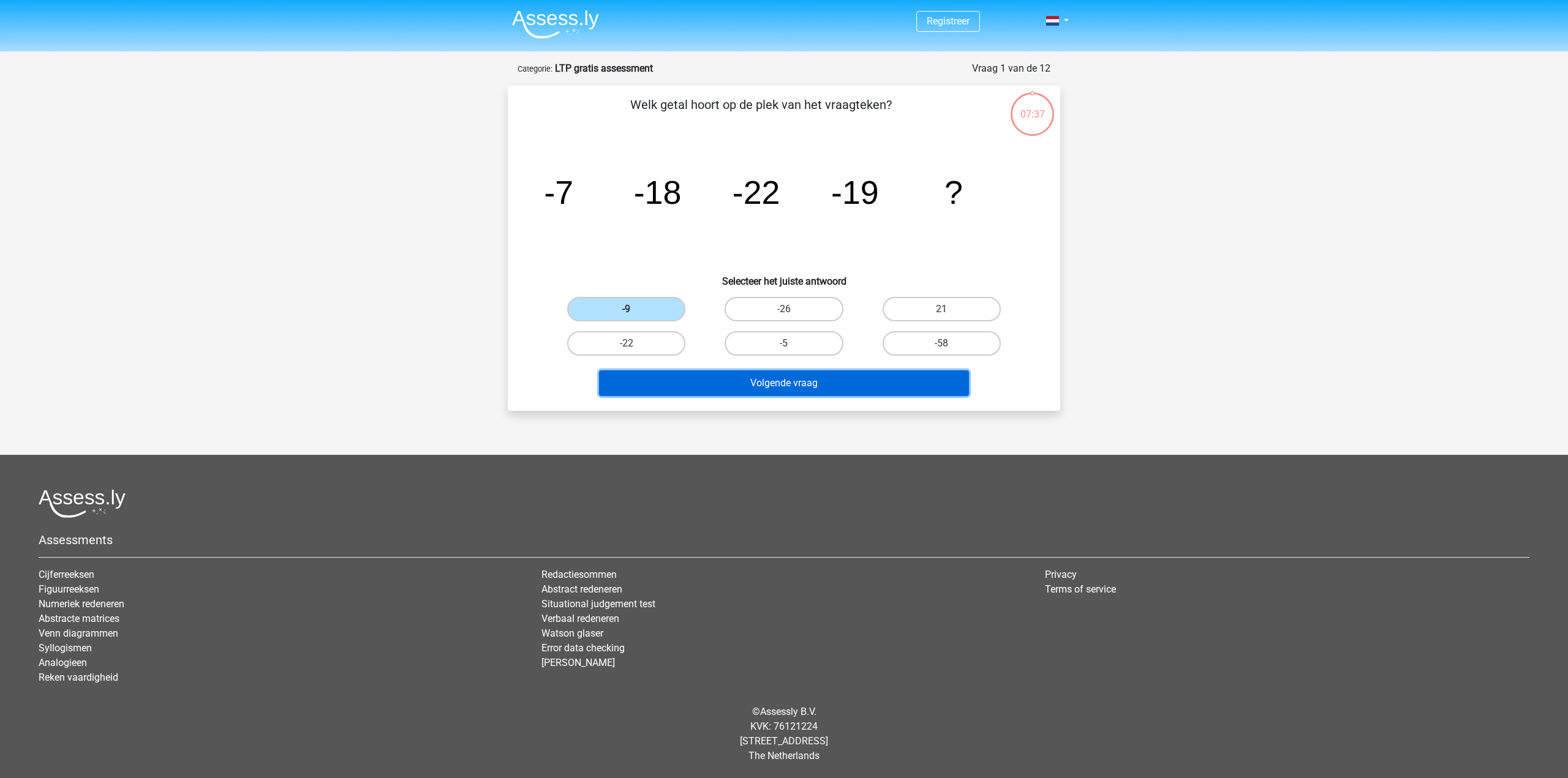
click at [784, 383] on button "Volgende vraag" at bounding box center [784, 383] width 370 height 26
click at [832, 381] on button "Volgende vraag" at bounding box center [784, 383] width 370 height 26
